Goal: Navigation & Orientation: Find specific page/section

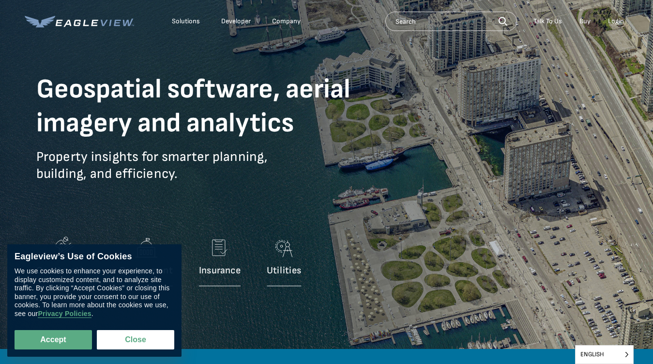
click at [326, 182] on p "Property insights for smarter planning, building, and efficiency." at bounding box center [210, 172] width 349 height 48
click at [186, 21] on div "Solutions" at bounding box center [186, 21] width 28 height 9
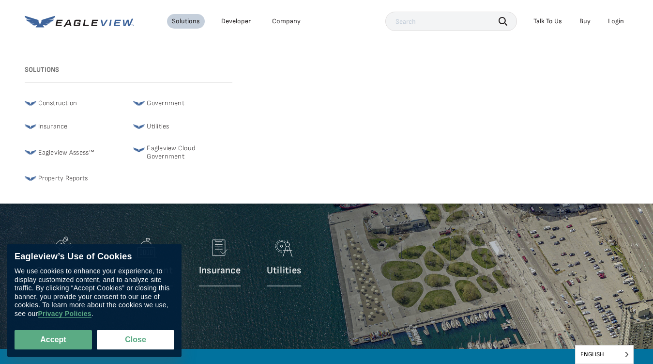
click at [286, 21] on div "Company" at bounding box center [286, 21] width 29 height 9
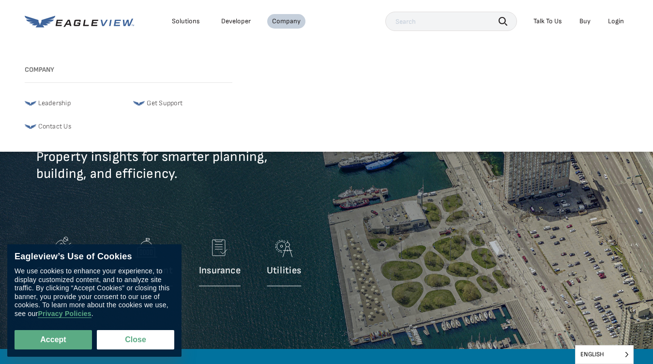
click at [503, 21] on icon "button" at bounding box center [503, 21] width 9 height 9
click at [548, 21] on div "Talk To Us" at bounding box center [548, 21] width 29 height 9
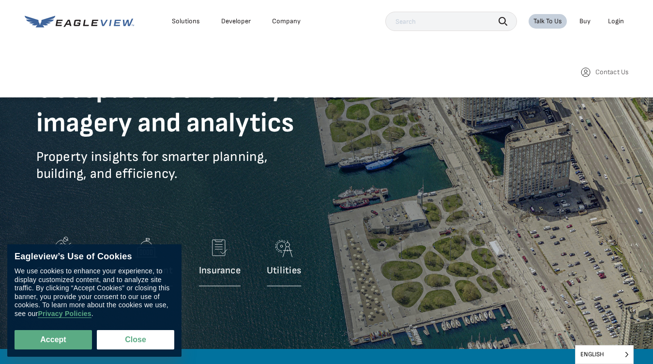
click at [616, 21] on div "Login" at bounding box center [616, 21] width 16 height 9
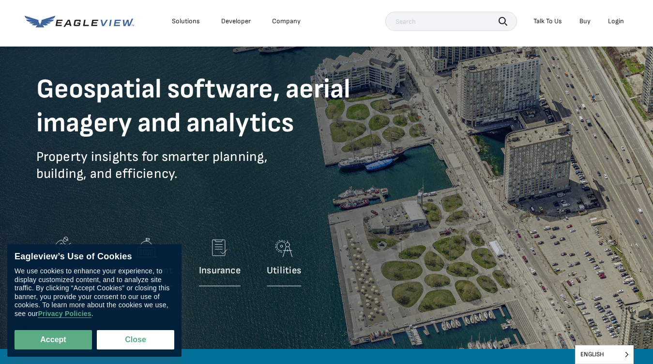
click at [53, 340] on button "Accept" at bounding box center [54, 339] width 78 height 19
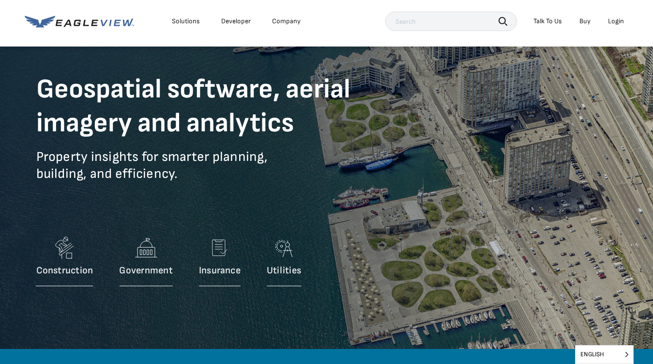
click at [136, 340] on button "Close" at bounding box center [134, 337] width 74 height 18
checkbox input "false"
click at [605, 354] on span "English" at bounding box center [605, 354] width 58 height 18
click at [0, 0] on input "English" at bounding box center [0, 0] width 0 height 0
